Goal: Navigation & Orientation: Find specific page/section

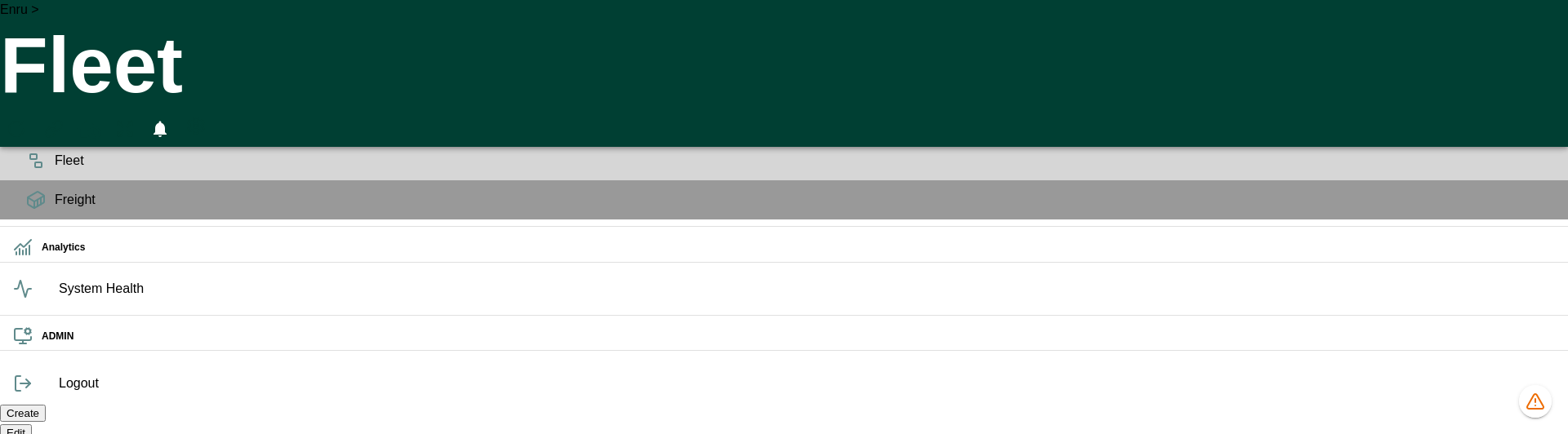
scroll to position [0, 724]
click at [959, 9] on div "Enru > Fleet 0" at bounding box center [784, 73] width 1568 height 147
